Goal: Find specific page/section: Find specific page/section

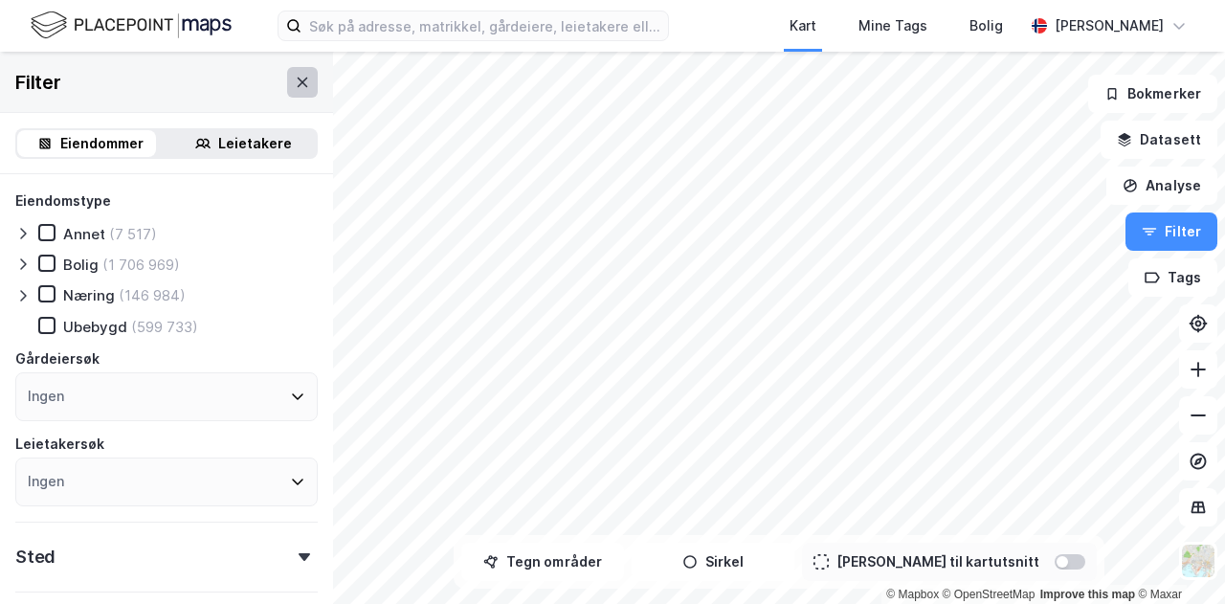
click at [295, 81] on button at bounding box center [302, 82] width 31 height 31
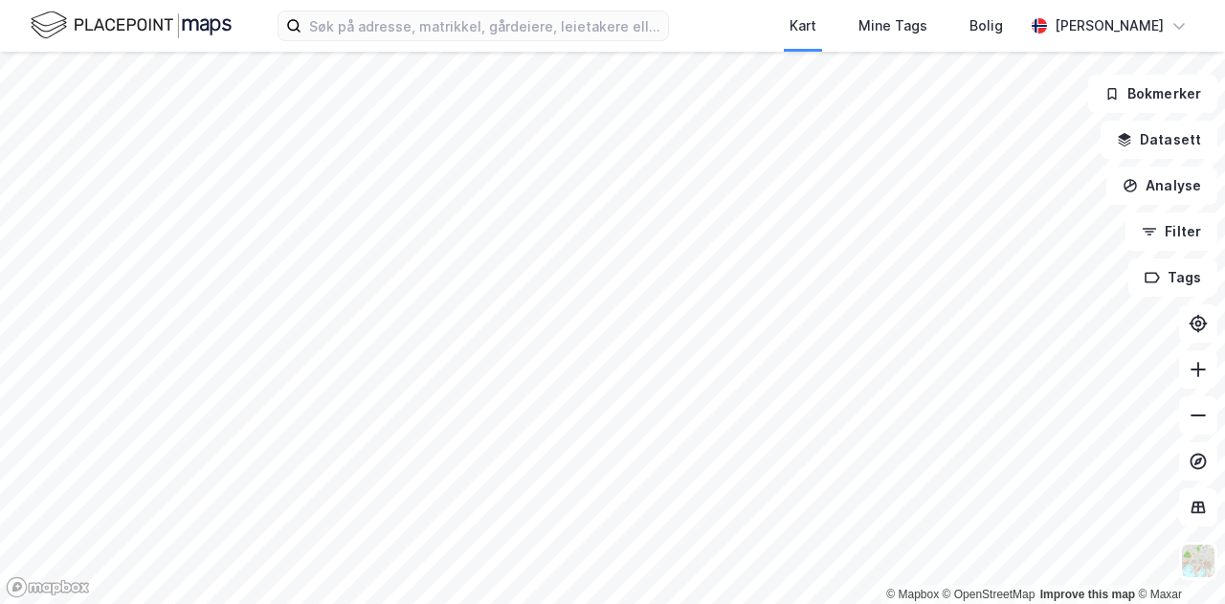
click at [84, 22] on img at bounding box center [131, 25] width 201 height 33
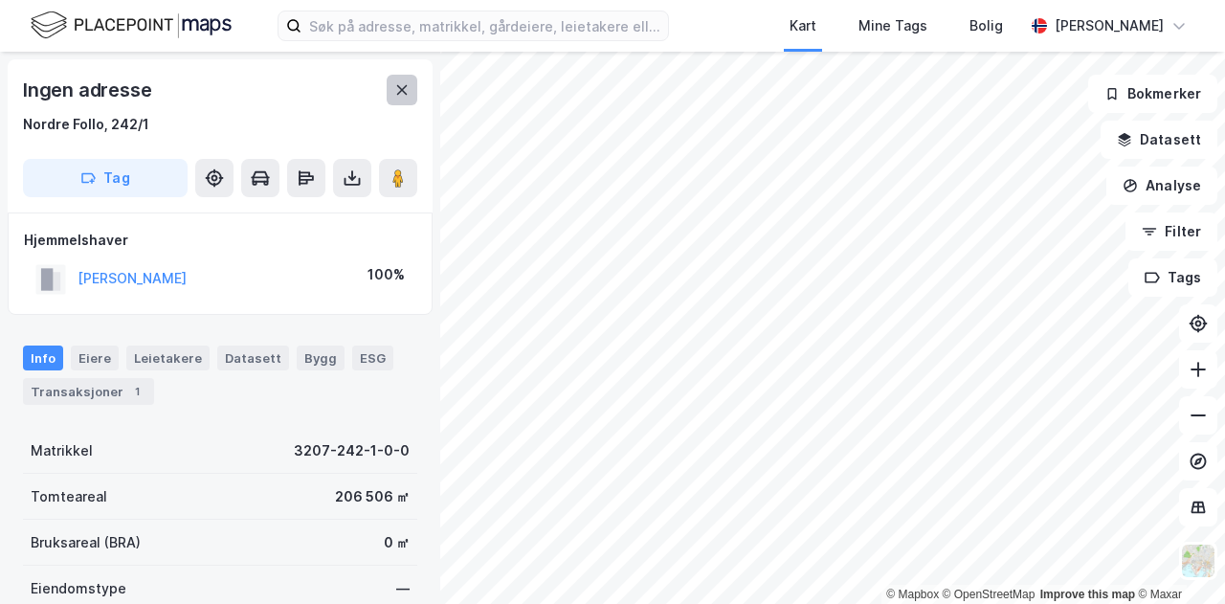
click at [396, 88] on icon at bounding box center [401, 89] width 15 height 15
